Goal: Navigation & Orientation: Find specific page/section

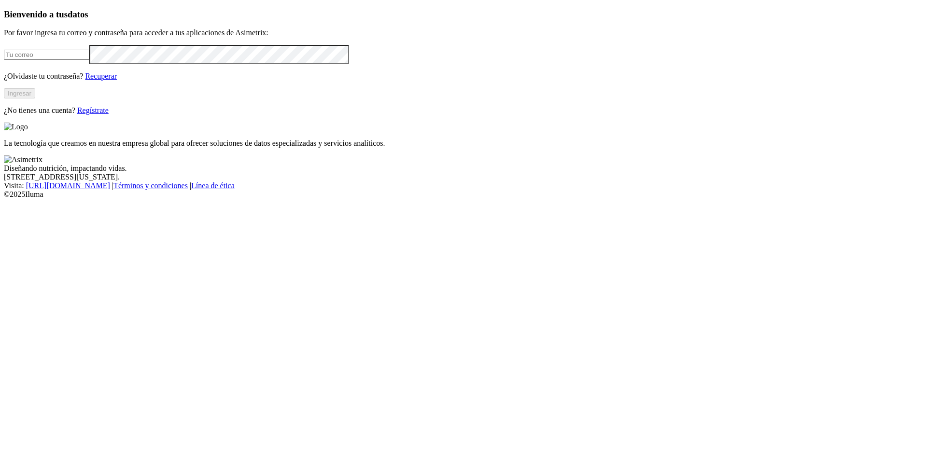
type input "[EMAIL_ADDRESS][DOMAIN_NAME]"
click at [35, 98] on button "Ingresar" at bounding box center [19, 93] width 31 height 10
